Goal: Task Accomplishment & Management: Manage account settings

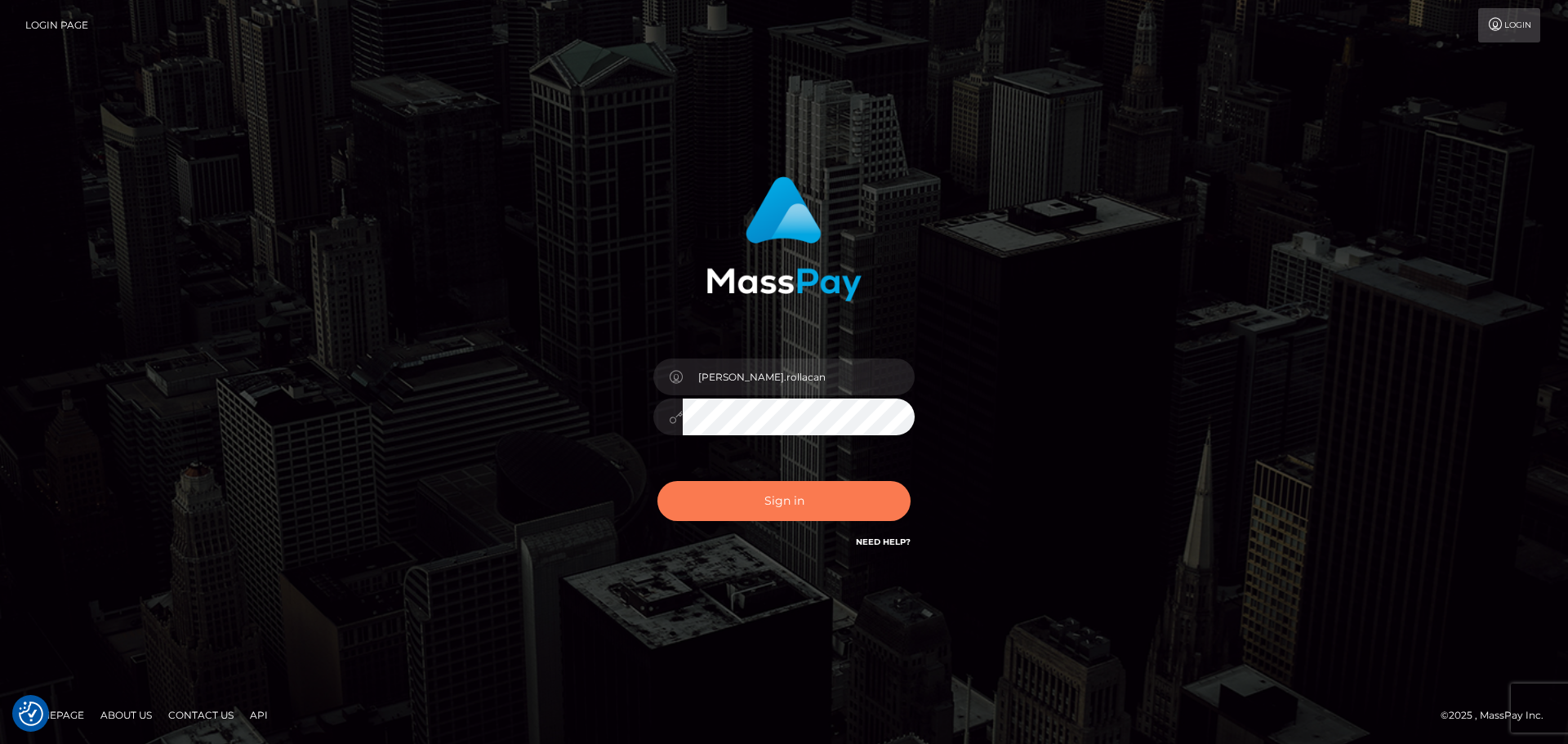
click at [806, 509] on button "Sign in" at bounding box center [784, 501] width 253 height 40
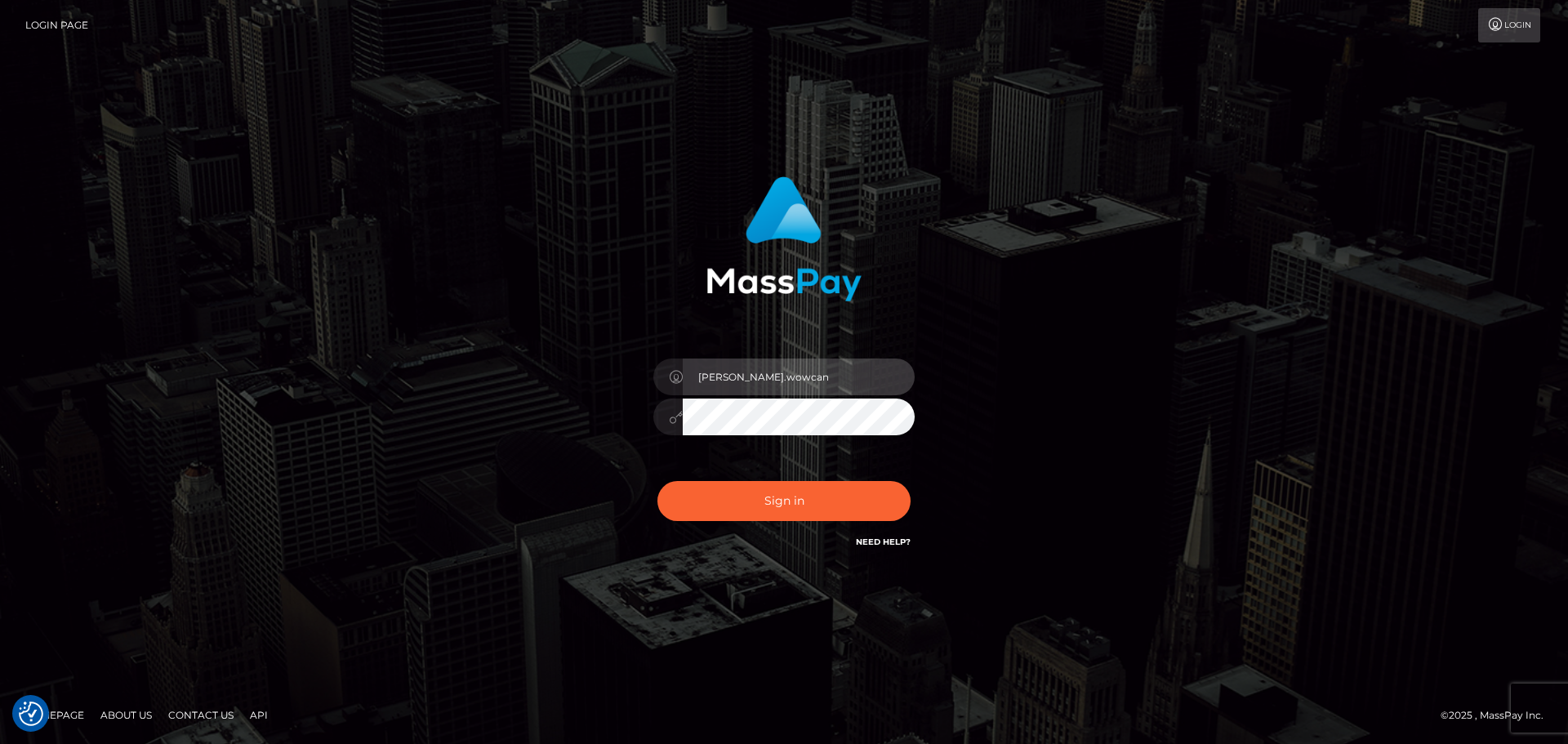
click at [849, 379] on input "[PERSON_NAME].wowcan" at bounding box center [799, 377] width 232 height 37
type input "[PERSON_NAME].rollacan"
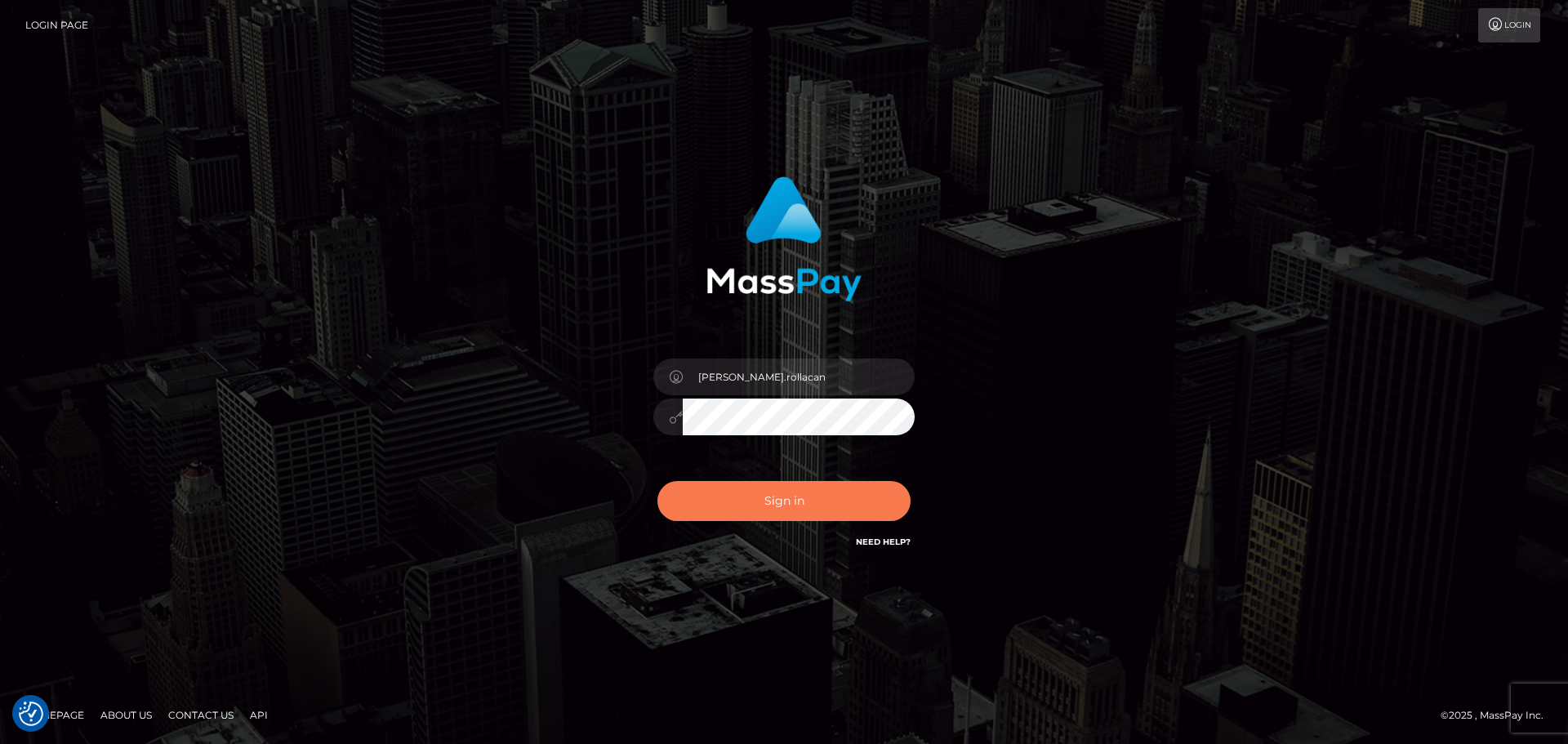
click at [810, 502] on button "Sign in" at bounding box center [784, 501] width 253 height 40
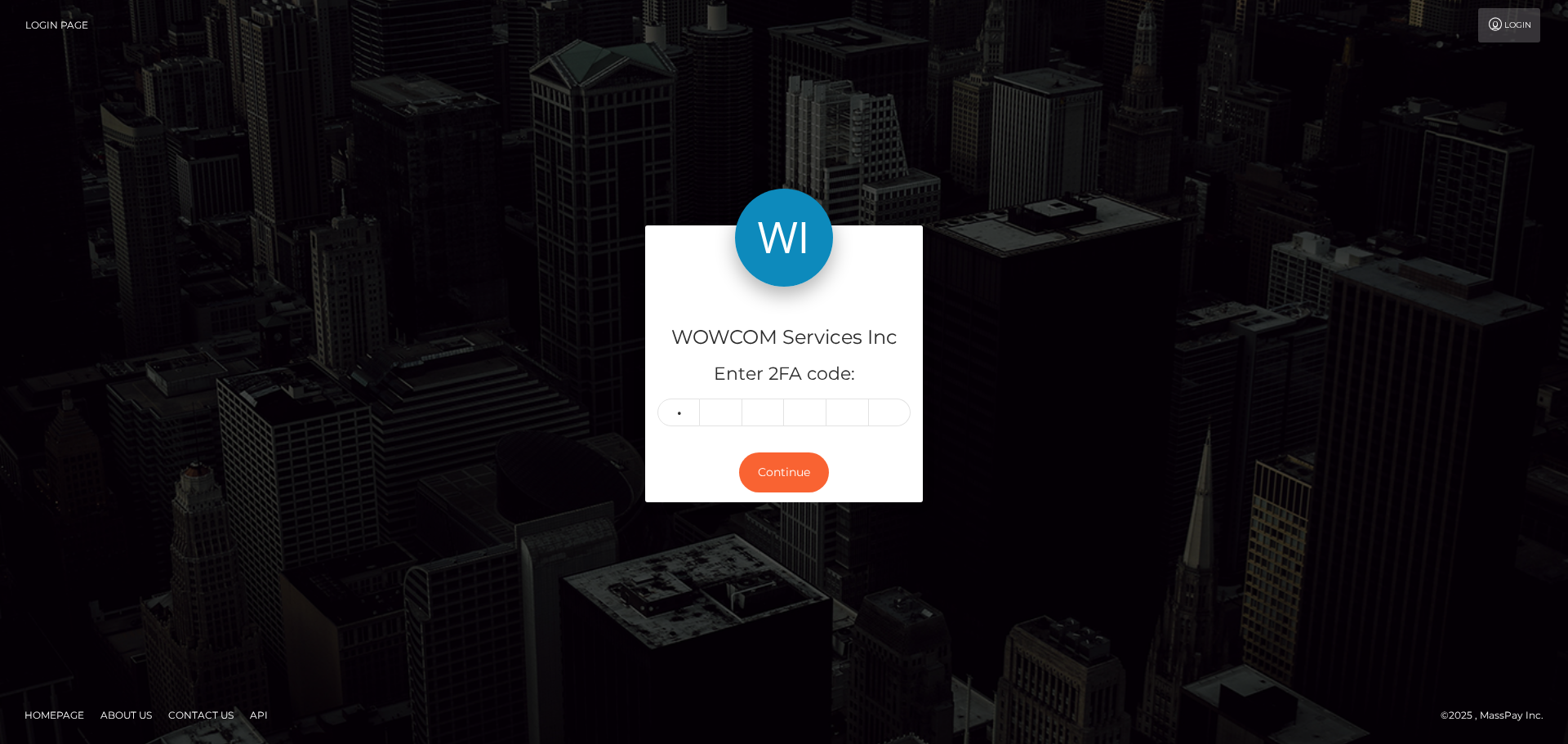
type input "3"
type input "8"
type input "9"
type input "4"
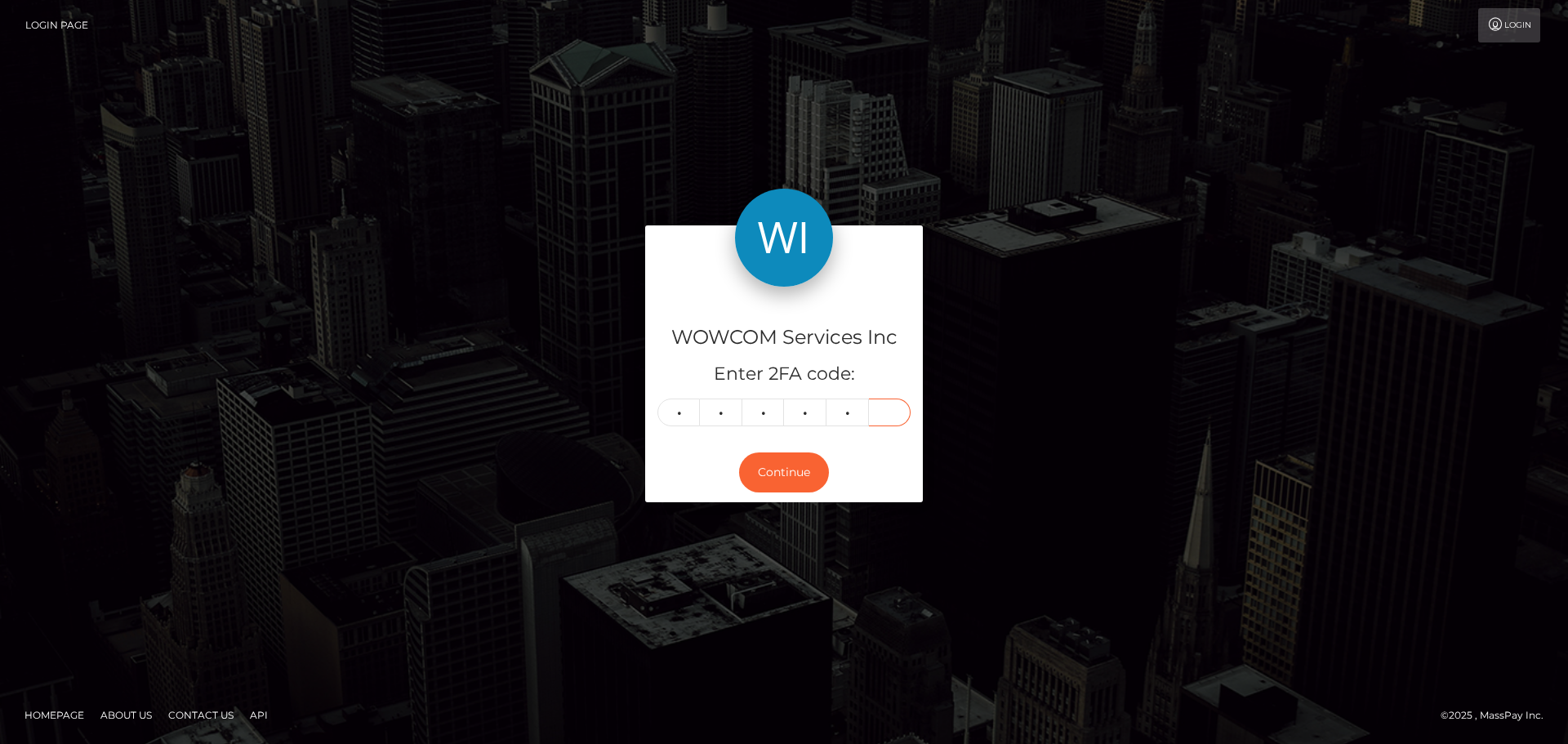
type input "3"
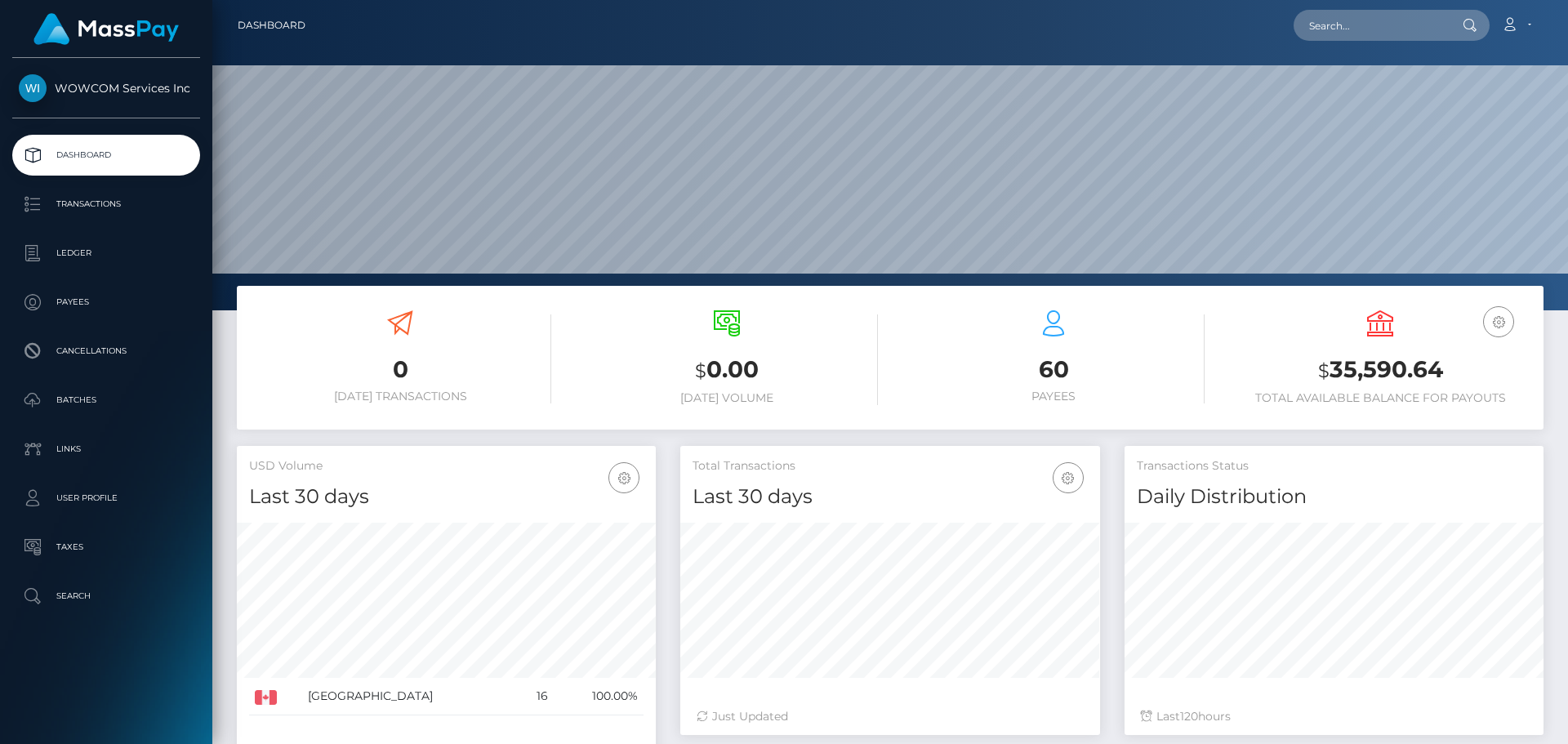
scroll to position [290, 419]
drag, startPoint x: 1334, startPoint y: 366, endPoint x: 1451, endPoint y: 371, distance: 117.1
click at [1451, 371] on h3 "$ 35,590.64" at bounding box center [1380, 371] width 303 height 34
copy h3 "35,590.64"
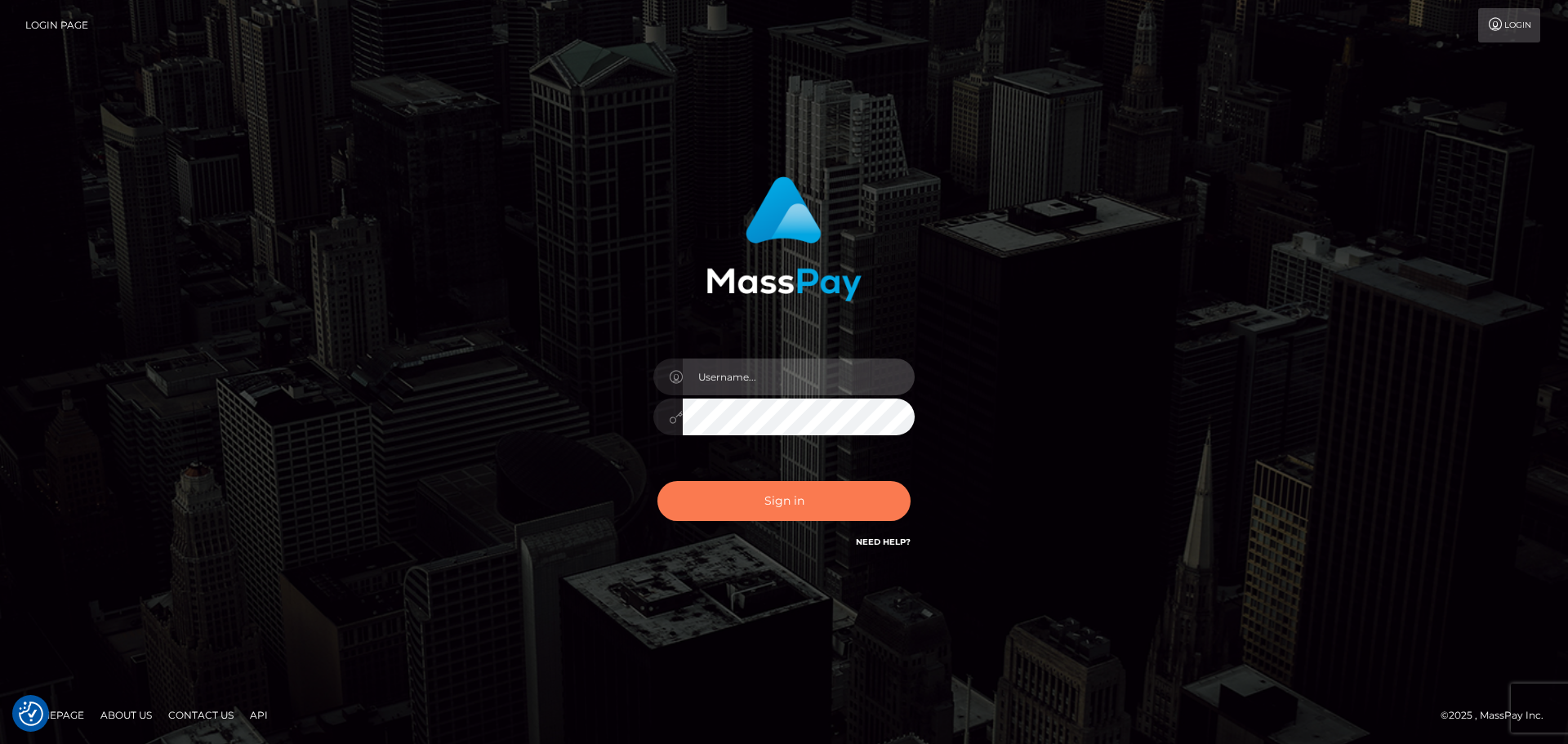
type input "Dmitri.rollacan"
click at [734, 512] on button "Sign in" at bounding box center [784, 501] width 253 height 40
type input "[PERSON_NAME].wowcan"
click at [801, 501] on button "Sign in" at bounding box center [784, 501] width 253 height 40
click at [812, 381] on input "Dmitri.rollacan" at bounding box center [799, 377] width 232 height 37
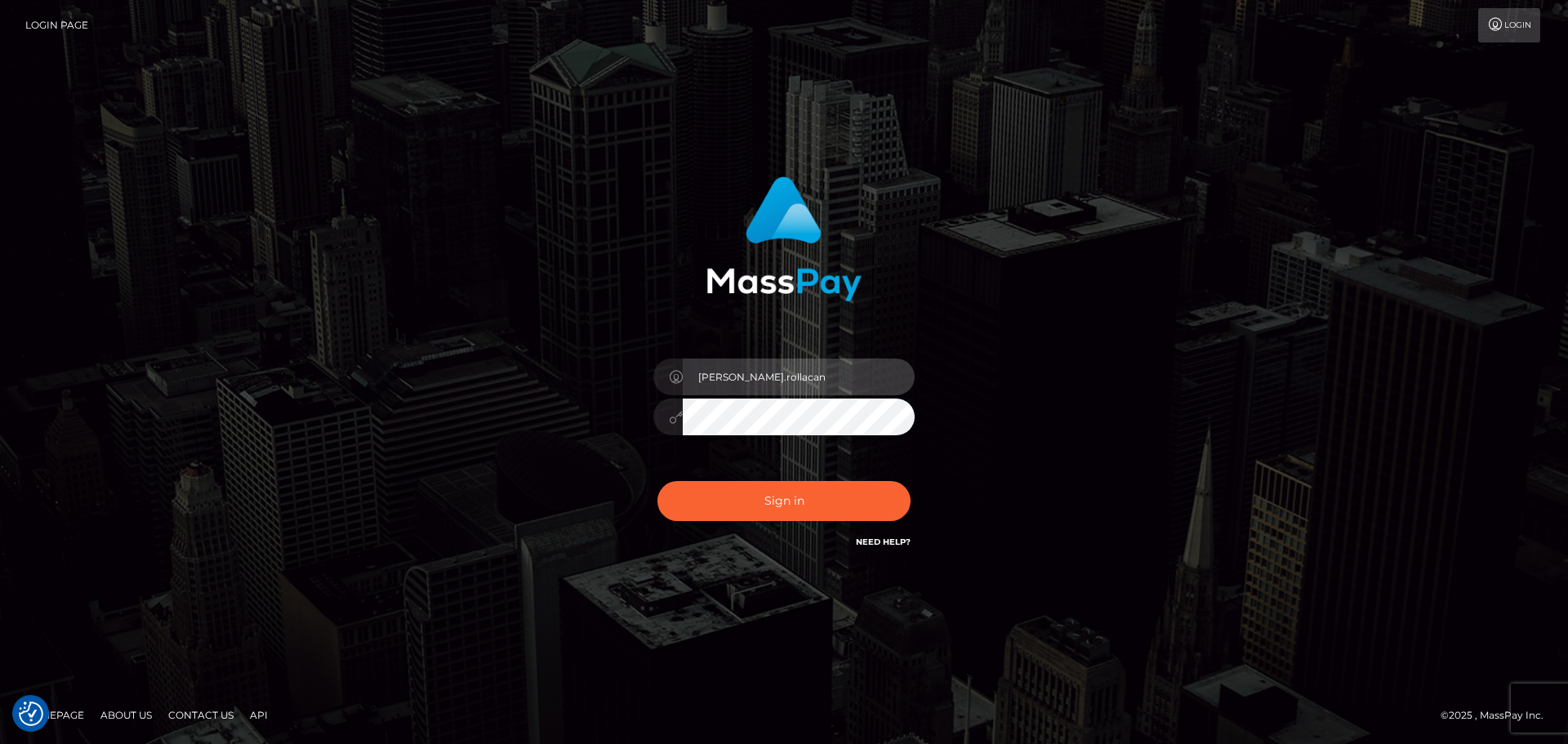
type input "Dmitri.wowcan"
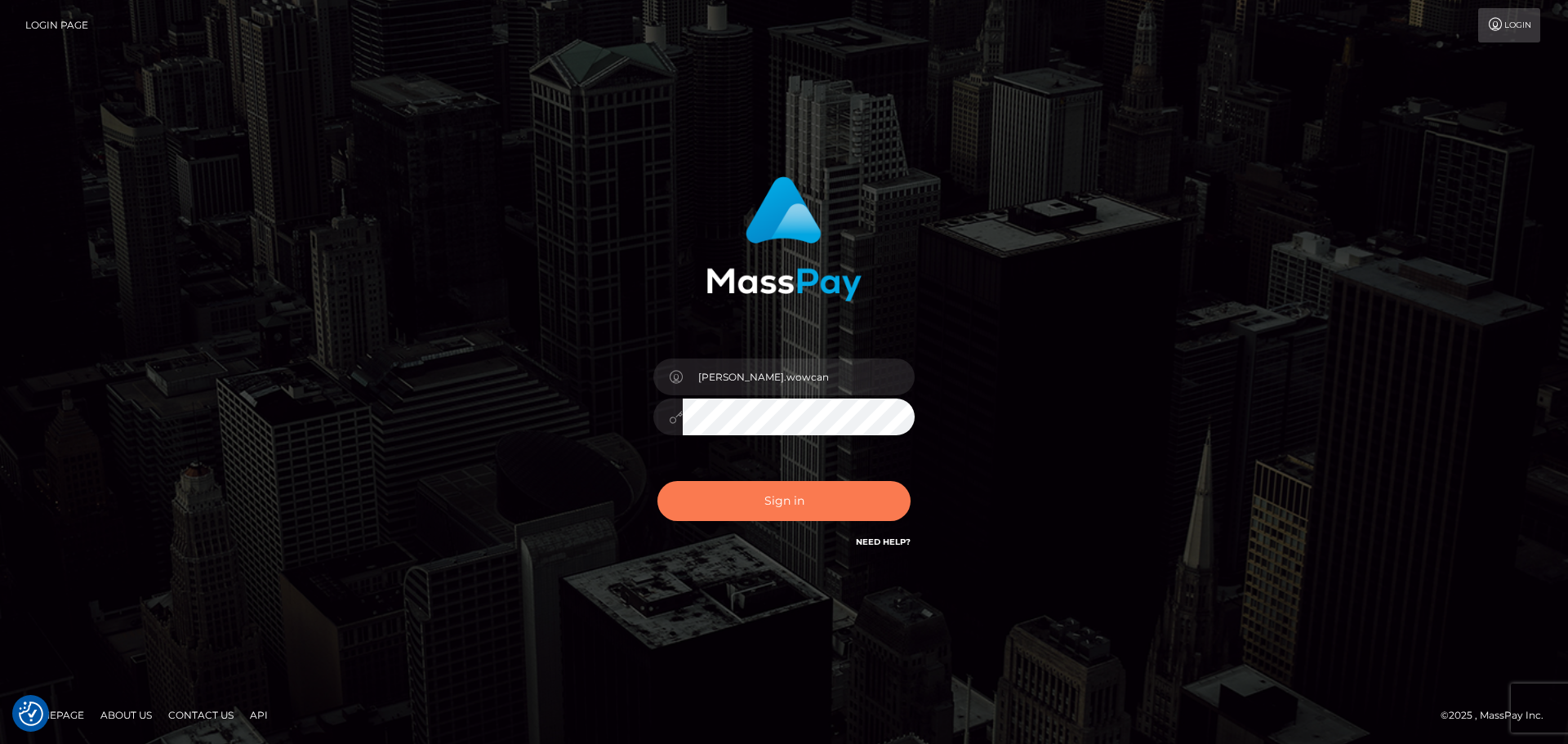
click at [803, 512] on button "Sign in" at bounding box center [784, 501] width 253 height 40
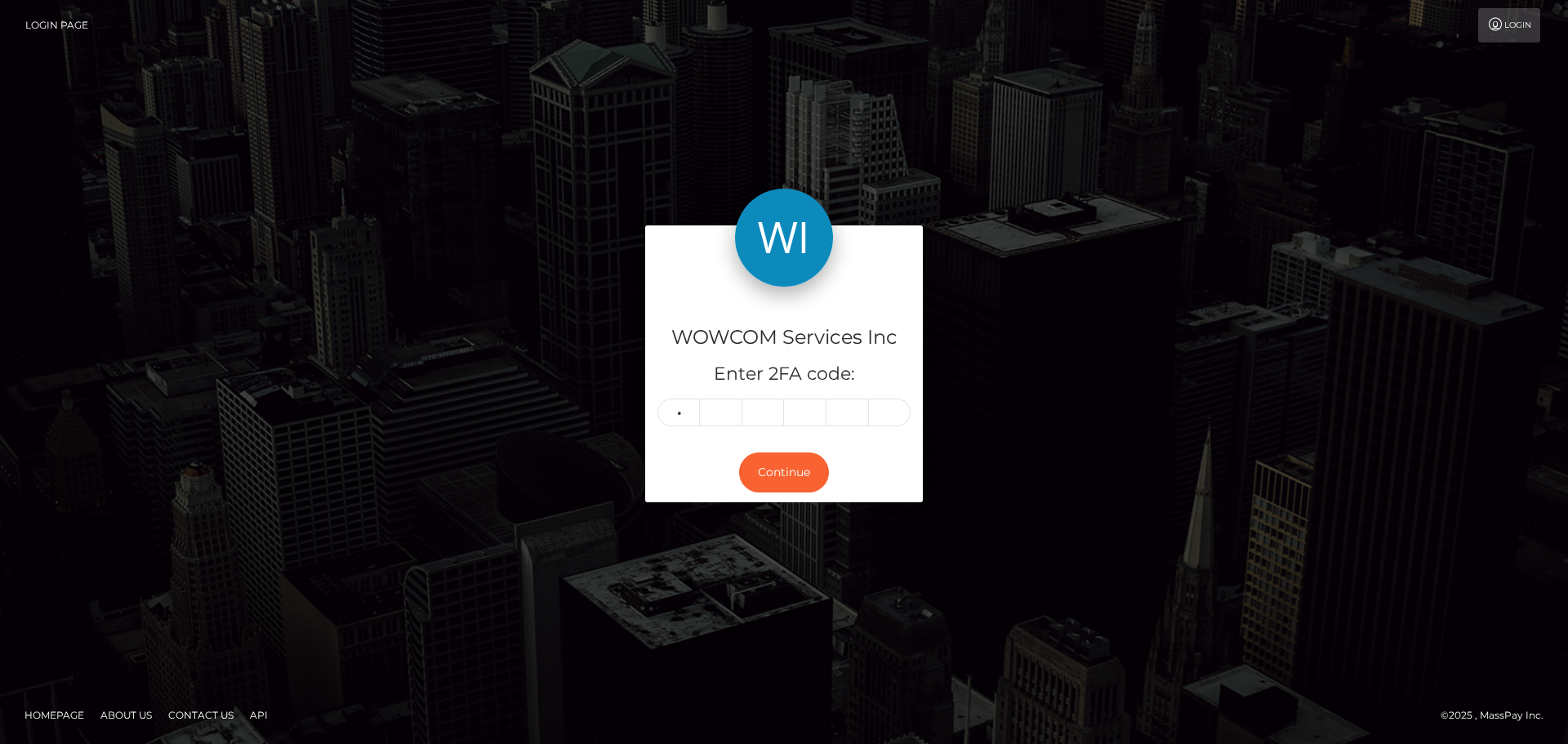
type input "0"
type input "8"
type input "1"
type input "7"
type input "6"
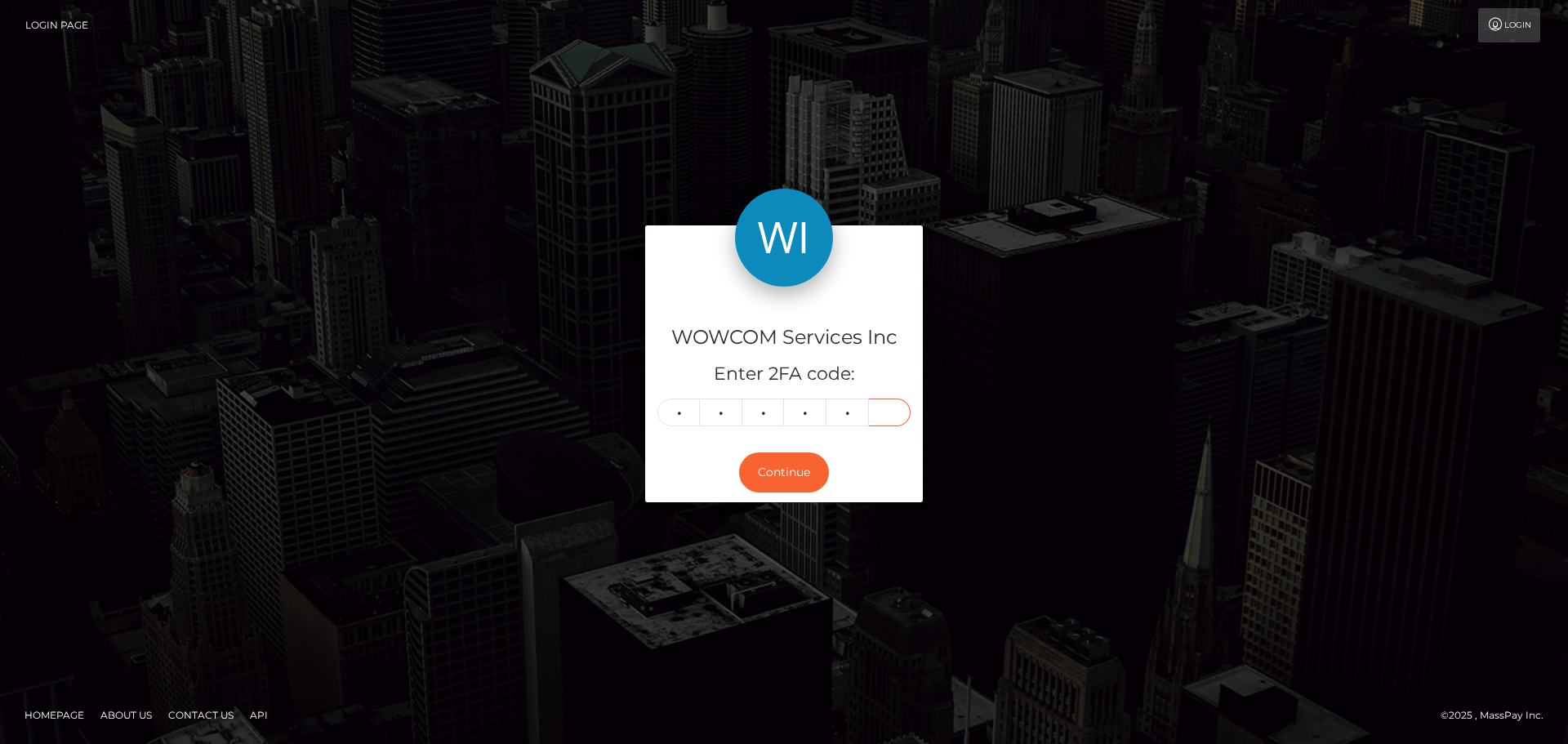
type input "8"
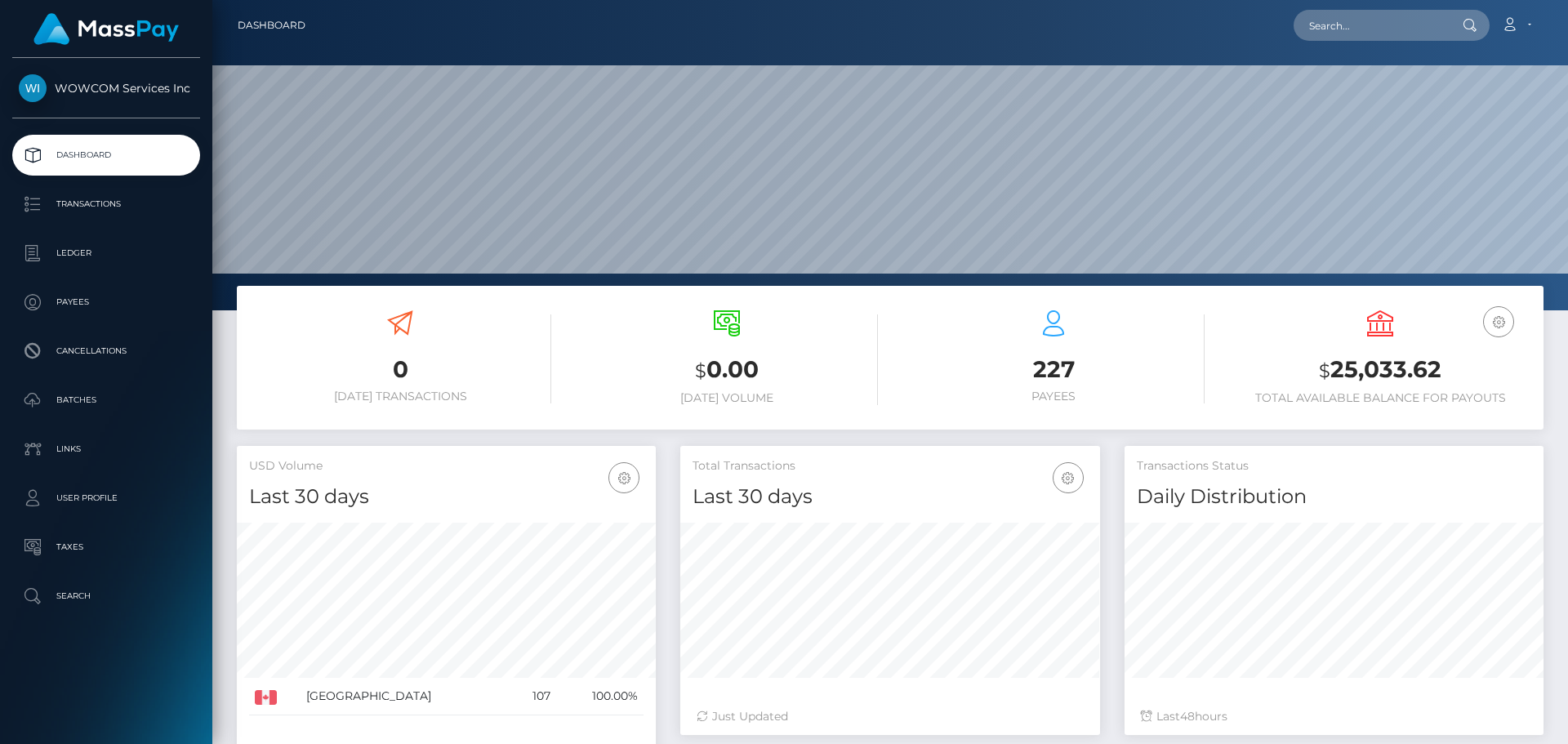
scroll to position [290, 419]
drag, startPoint x: 1438, startPoint y: 366, endPoint x: 1334, endPoint y: 366, distance: 104.0
click at [1334, 366] on h3 "$ 25,033.62" at bounding box center [1380, 371] width 303 height 34
click at [1448, 367] on h3 "$ 25,033.62" at bounding box center [1380, 371] width 303 height 34
drag, startPoint x: 1448, startPoint y: 367, endPoint x: 1334, endPoint y: 369, distance: 114.0
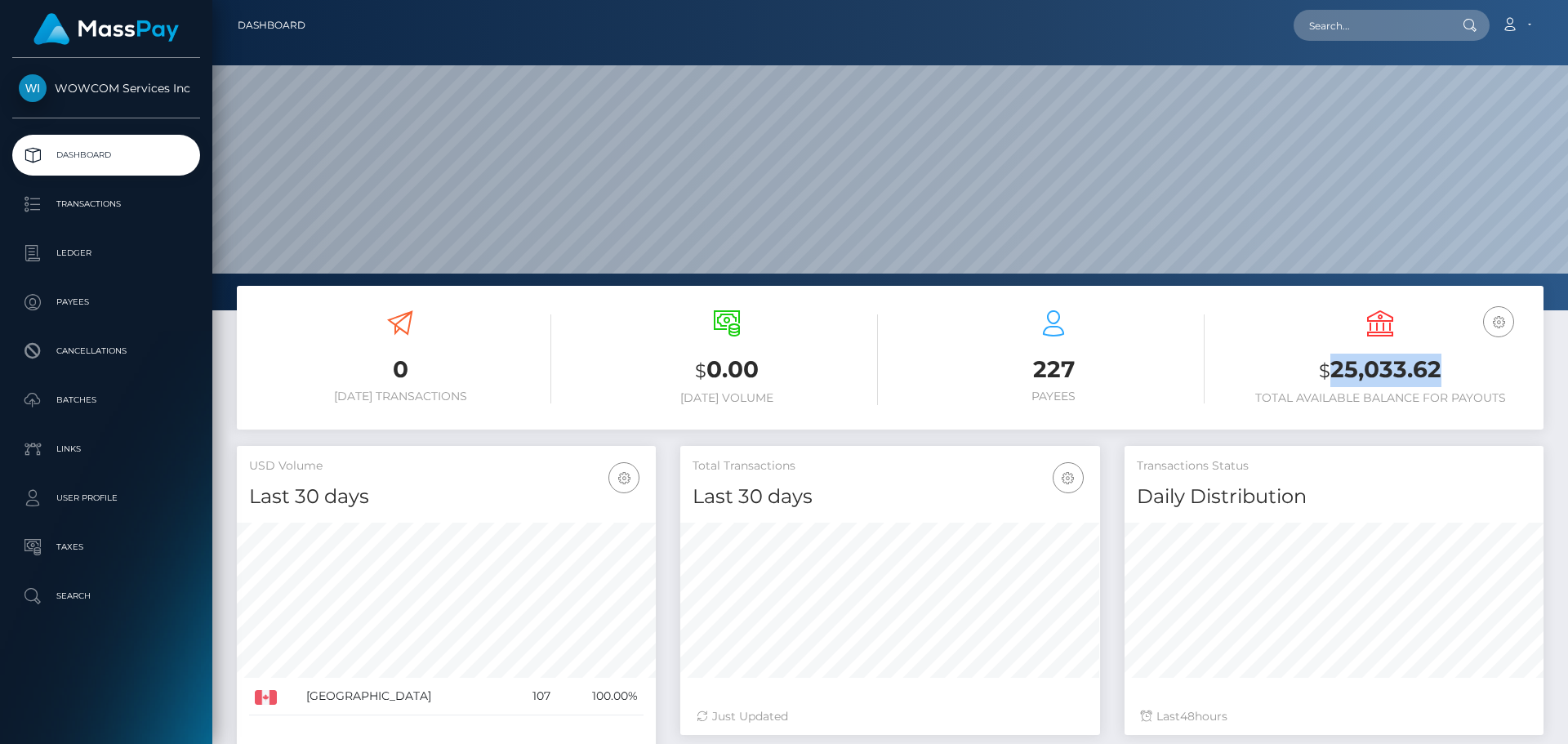
click at [1334, 369] on h3 "$ 25,033.62" at bounding box center [1380, 371] width 303 height 34
copy h3 "25,033.62"
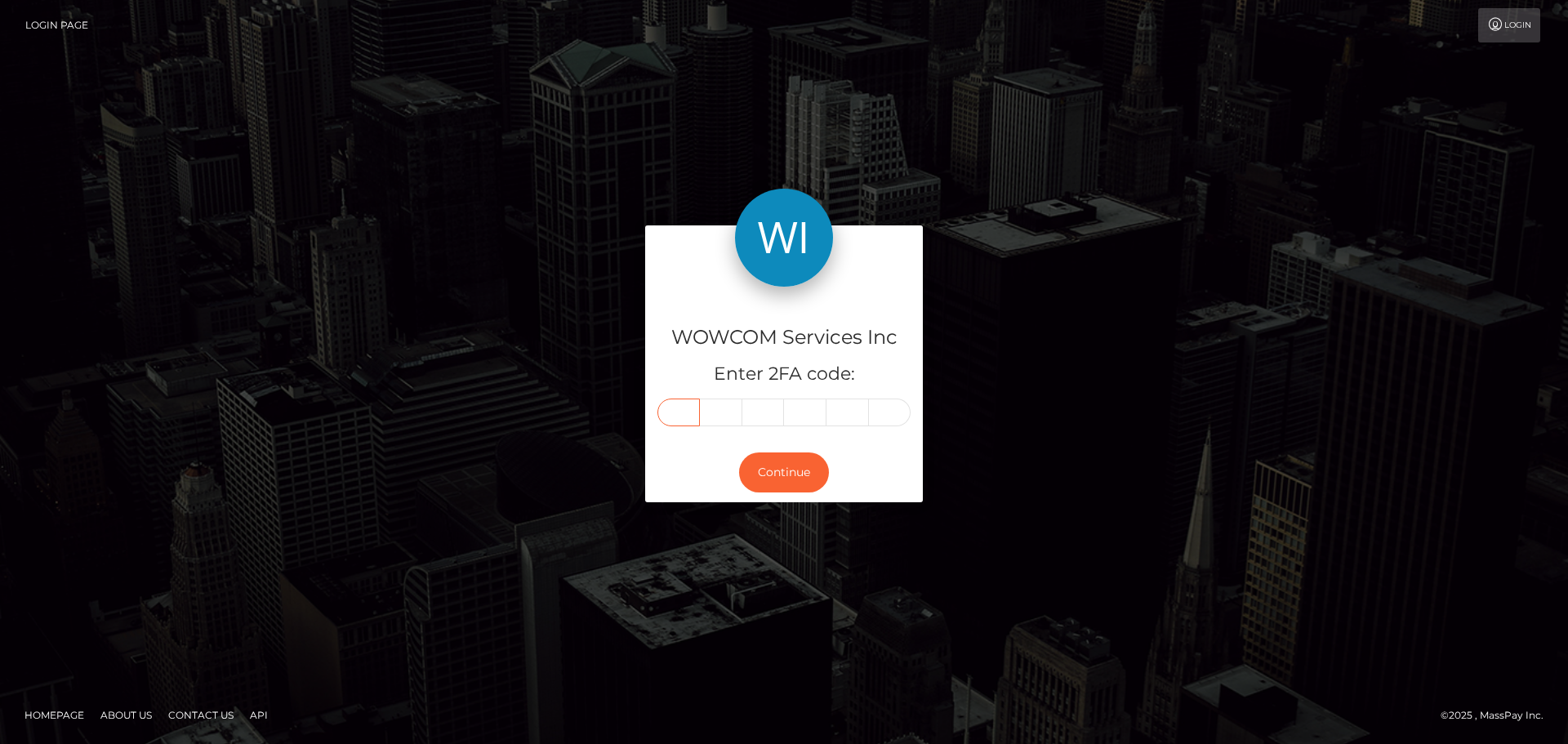
click at [692, 407] on input "text" at bounding box center [679, 411] width 42 height 27
type input "0"
type input "5"
type input "0"
type input "2"
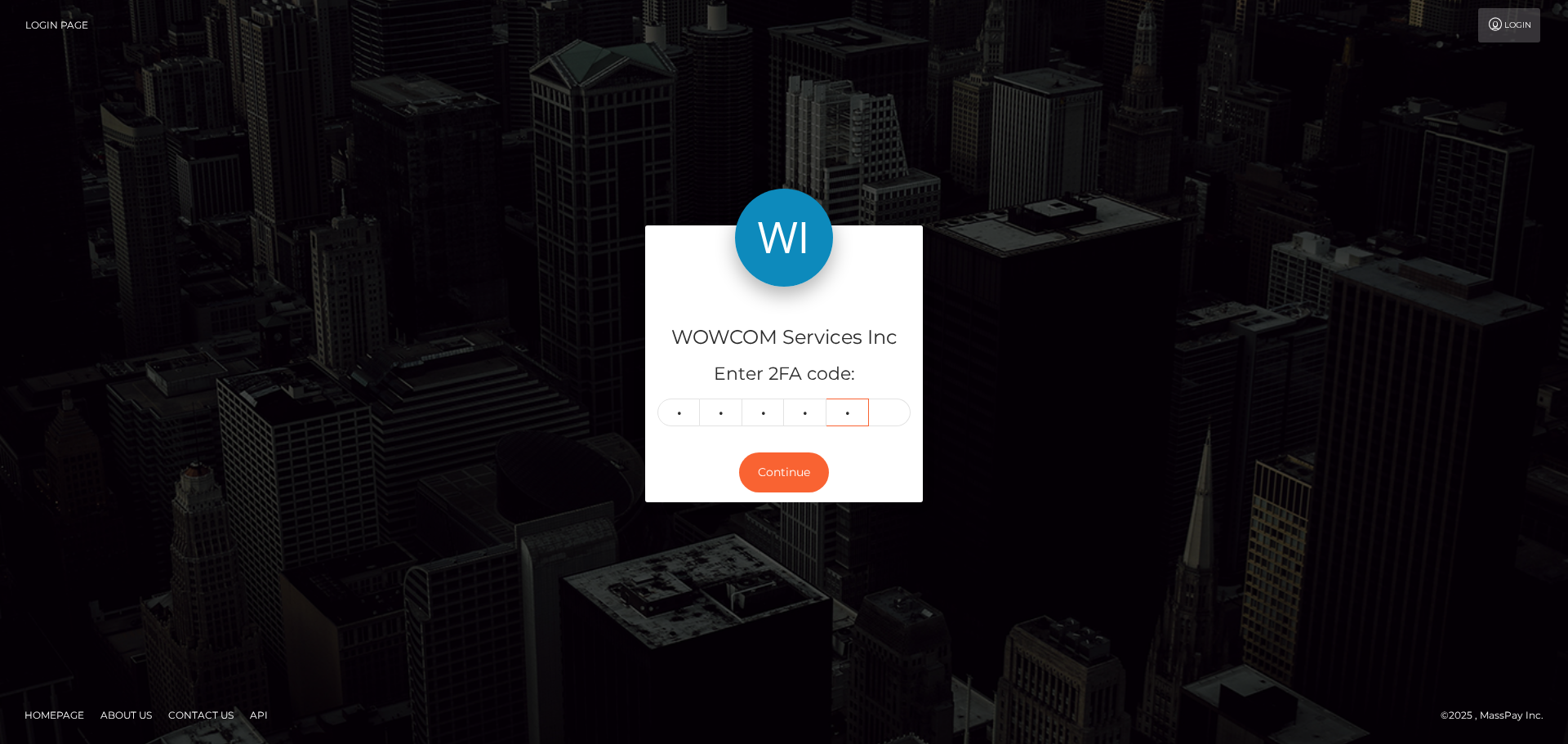
type input "2"
type input "1"
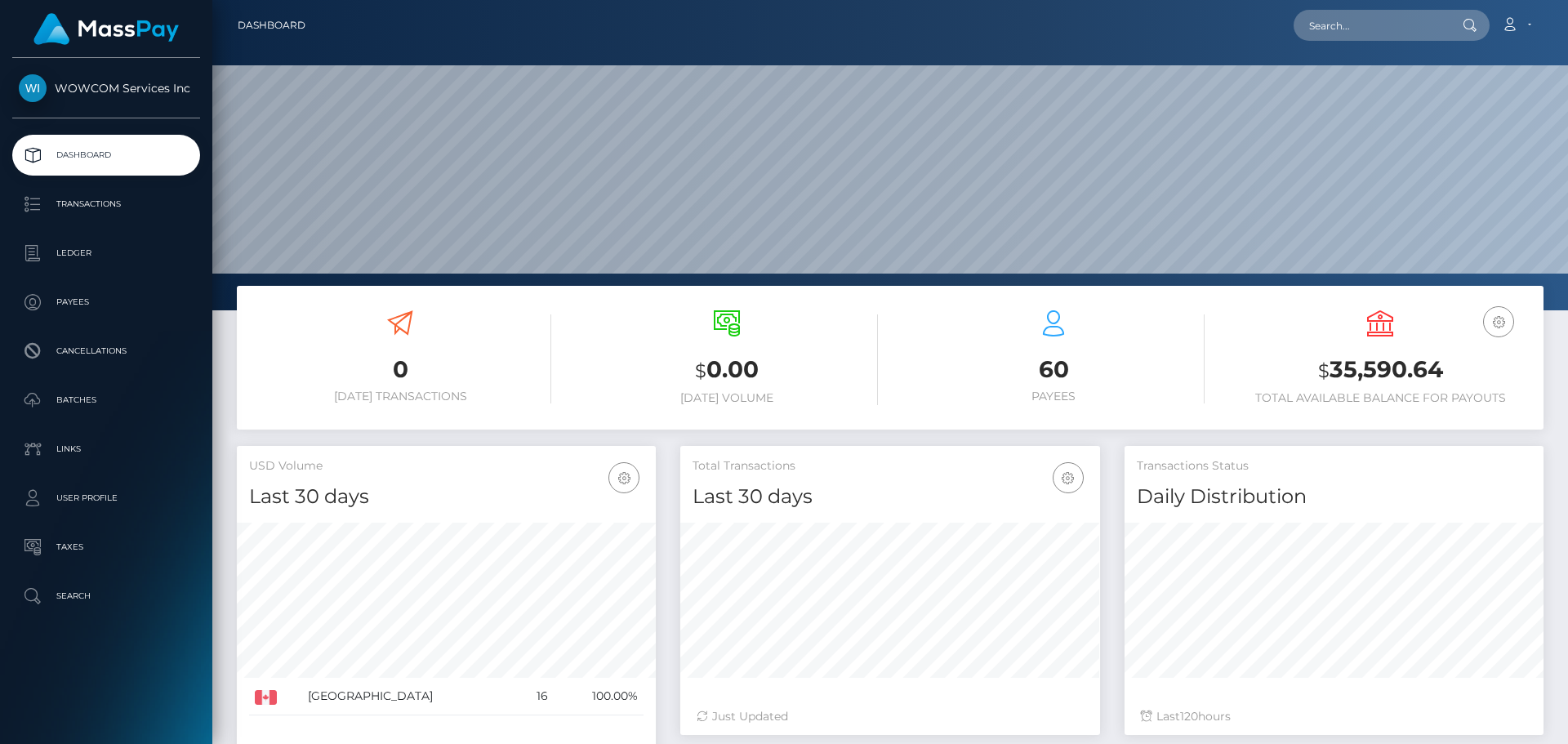
scroll to position [290, 419]
